Goal: Task Accomplishment & Management: Use online tool/utility

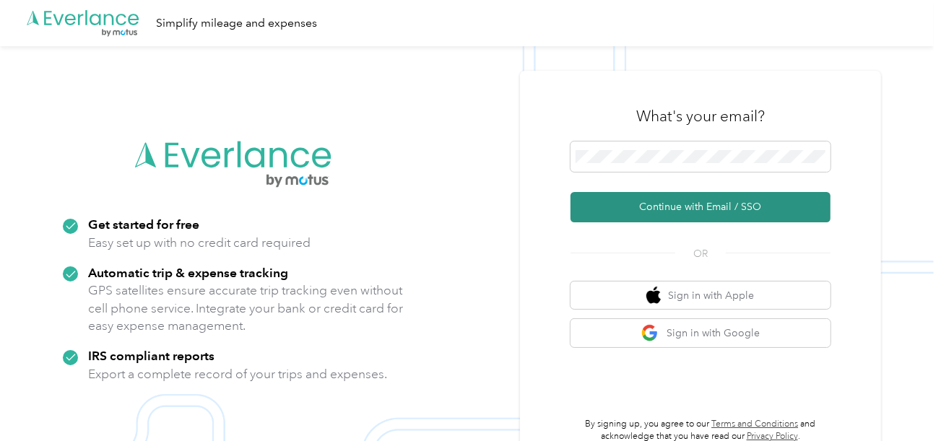
click at [665, 208] on button "Continue with Email / SSO" at bounding box center [701, 207] width 260 height 30
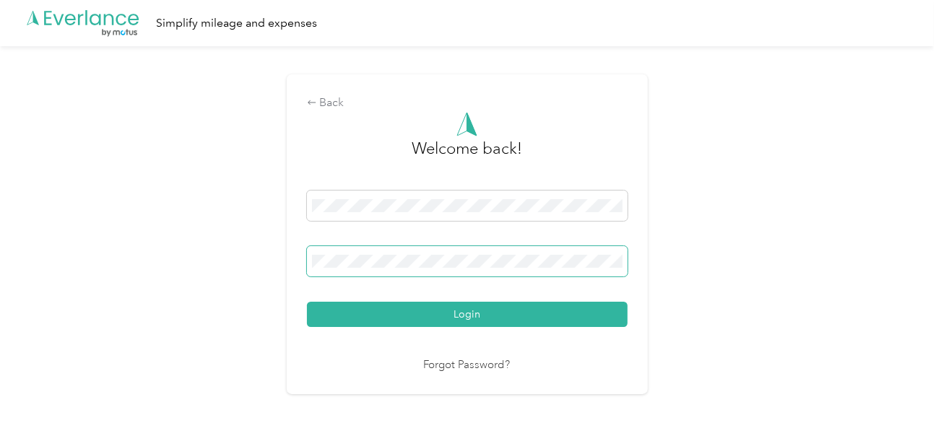
click at [307, 302] on button "Login" at bounding box center [467, 314] width 321 height 25
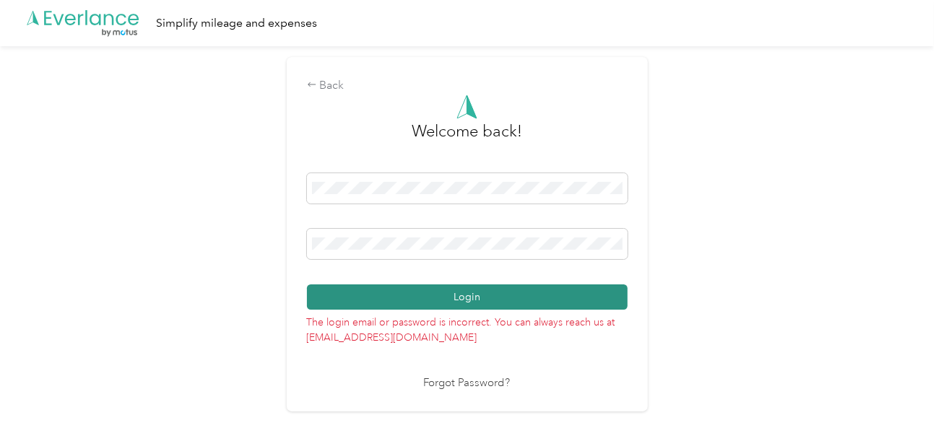
click at [520, 292] on button "Login" at bounding box center [467, 297] width 321 height 25
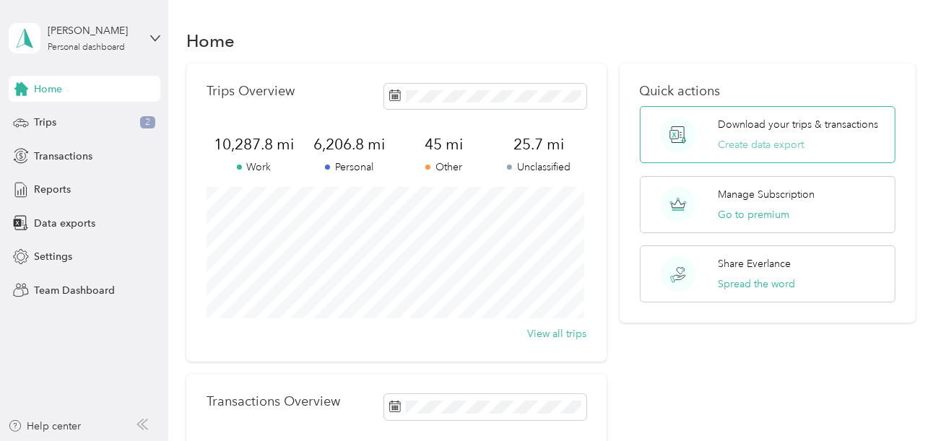
click at [784, 142] on button "Create data export" at bounding box center [761, 144] width 86 height 15
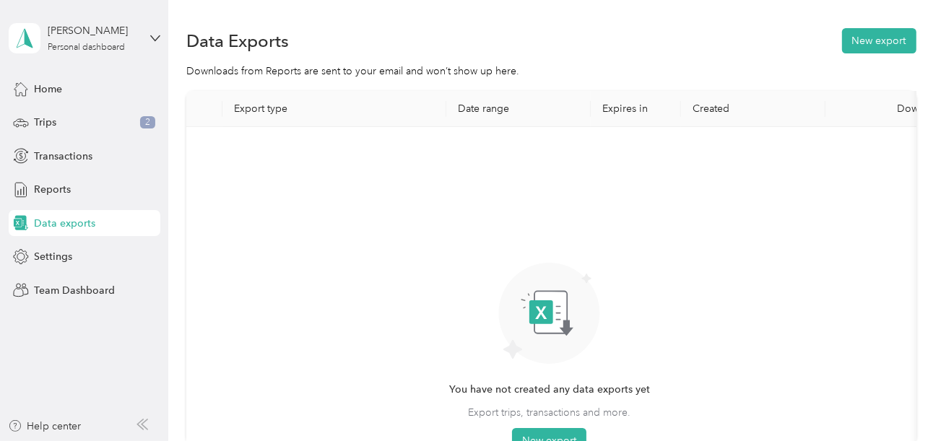
scroll to position [144, 0]
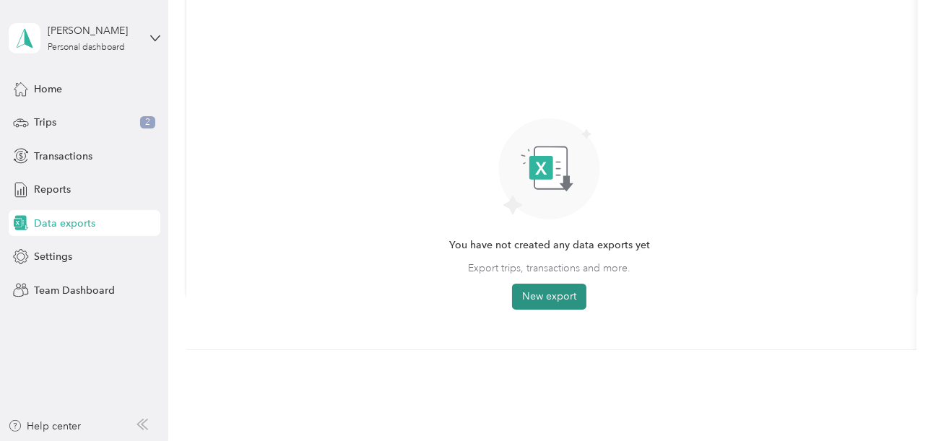
click at [559, 291] on button "New export" at bounding box center [549, 297] width 74 height 26
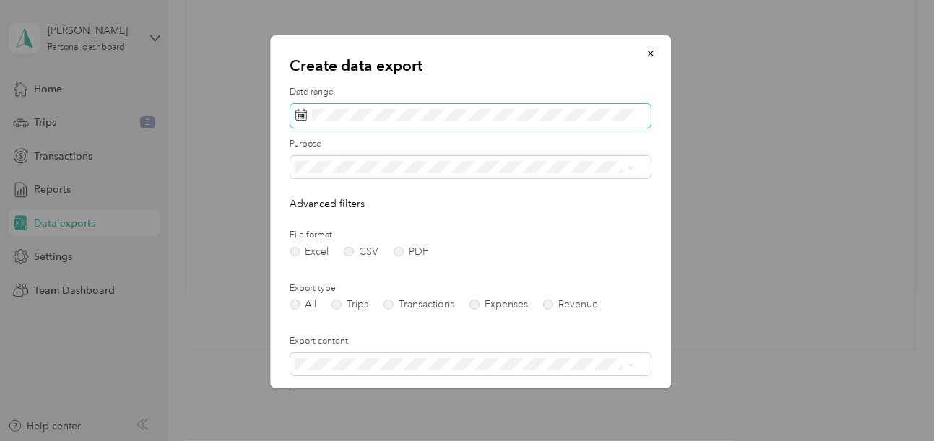
click at [294, 104] on span at bounding box center [470, 116] width 360 height 25
click at [308, 115] on span at bounding box center [470, 116] width 360 height 25
click at [303, 114] on rect at bounding box center [303, 113] width 1 height 1
click at [300, 113] on icon at bounding box center [301, 115] width 12 height 12
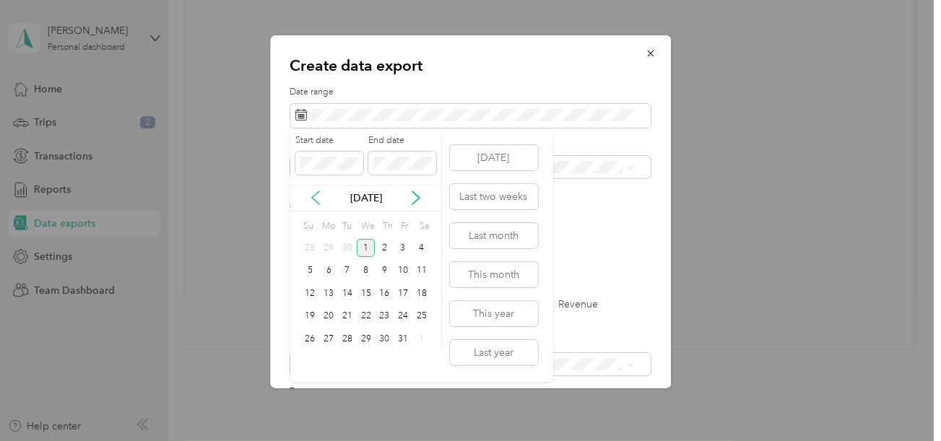
click at [318, 196] on icon at bounding box center [315, 198] width 14 height 14
click at [331, 248] on div "1" at bounding box center [328, 248] width 19 height 18
click at [344, 339] on div "30" at bounding box center [347, 339] width 19 height 18
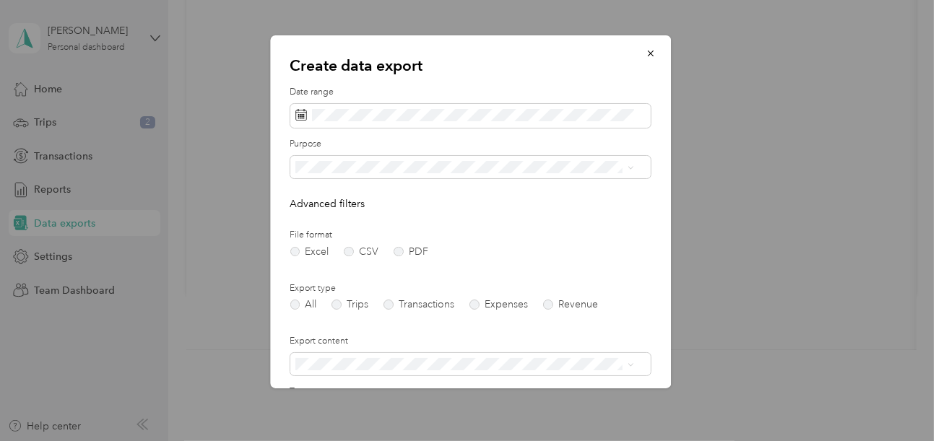
click at [320, 218] on li "Work" at bounding box center [465, 213] width 350 height 25
click at [399, 250] on label "PDF" at bounding box center [411, 252] width 35 height 10
click at [339, 307] on label "Trips" at bounding box center [350, 305] width 37 height 10
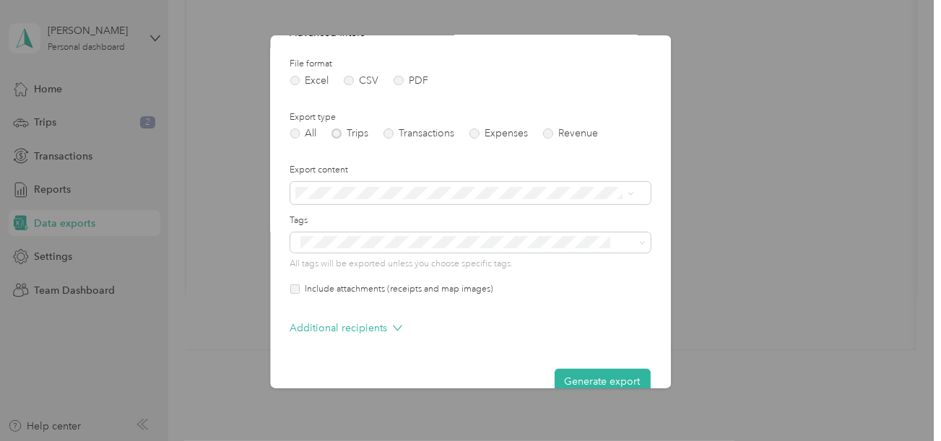
scroll to position [196, 0]
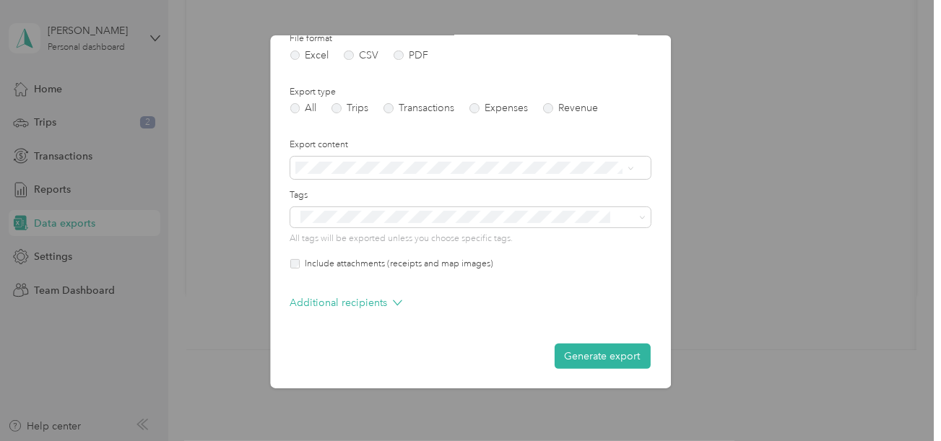
click at [615, 358] on button "Generate export" at bounding box center [603, 356] width 96 height 25
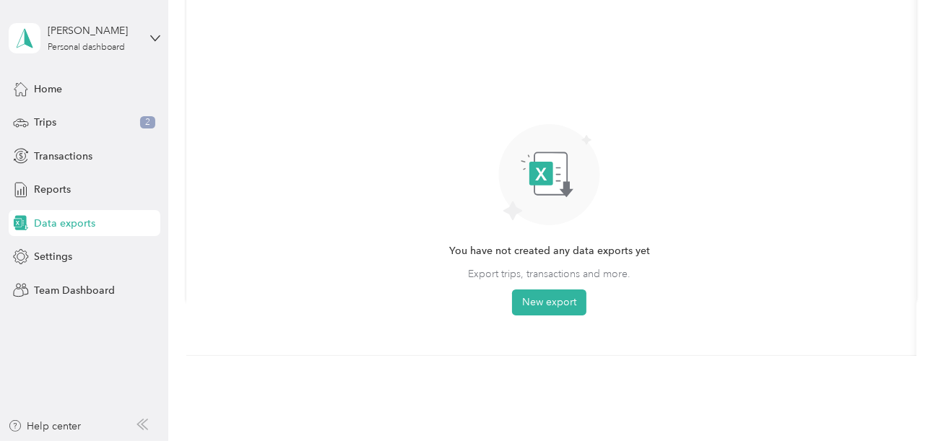
scroll to position [144, 0]
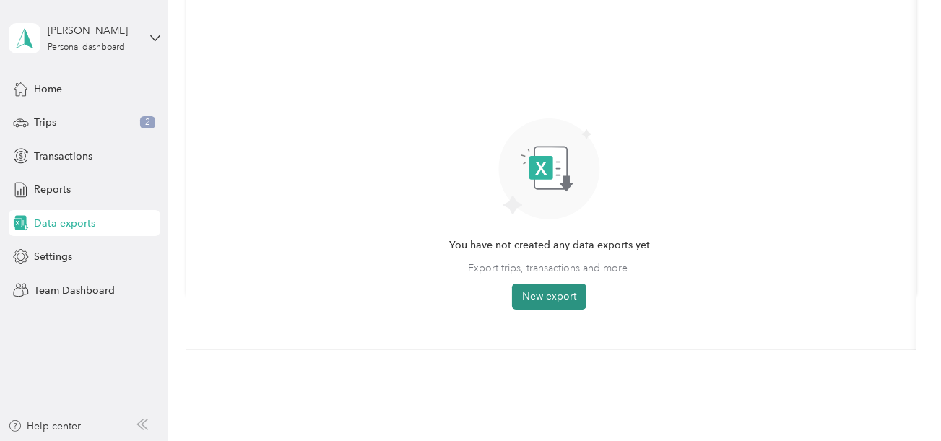
click at [557, 290] on button "New export" at bounding box center [549, 297] width 74 height 26
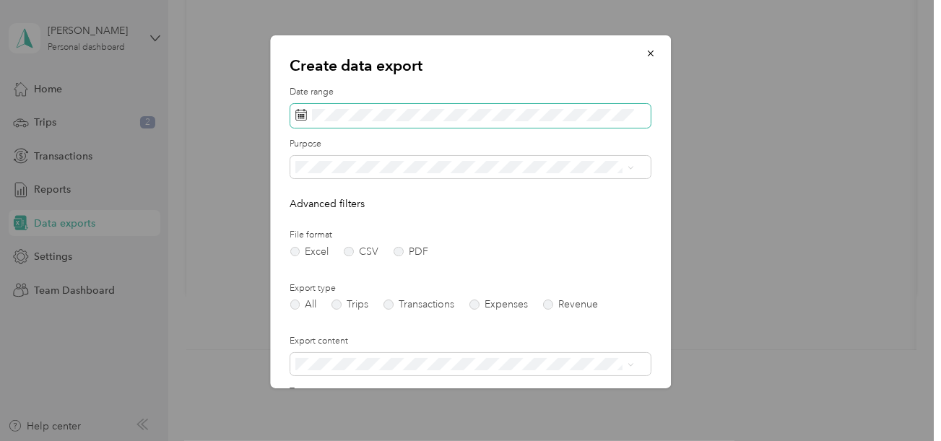
click at [303, 117] on icon at bounding box center [301, 115] width 12 height 12
click at [646, 48] on icon "button" at bounding box center [651, 53] width 10 height 10
